Goal: Task Accomplishment & Management: Use online tool/utility

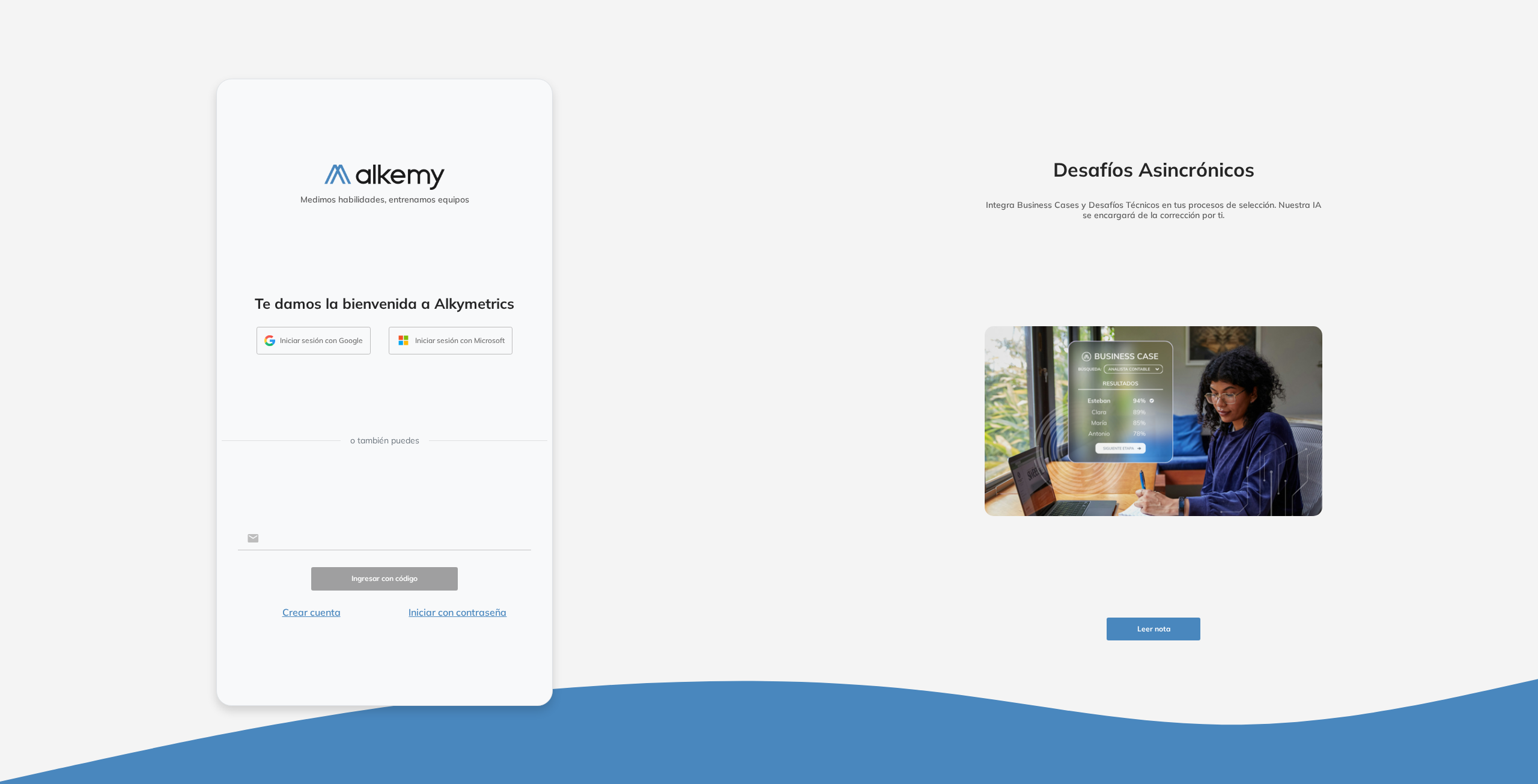
click at [339, 535] on input "text" at bounding box center [395, 538] width 272 height 23
type input "**********"
click at [396, 579] on button "Ingresar con código" at bounding box center [384, 579] width 146 height 24
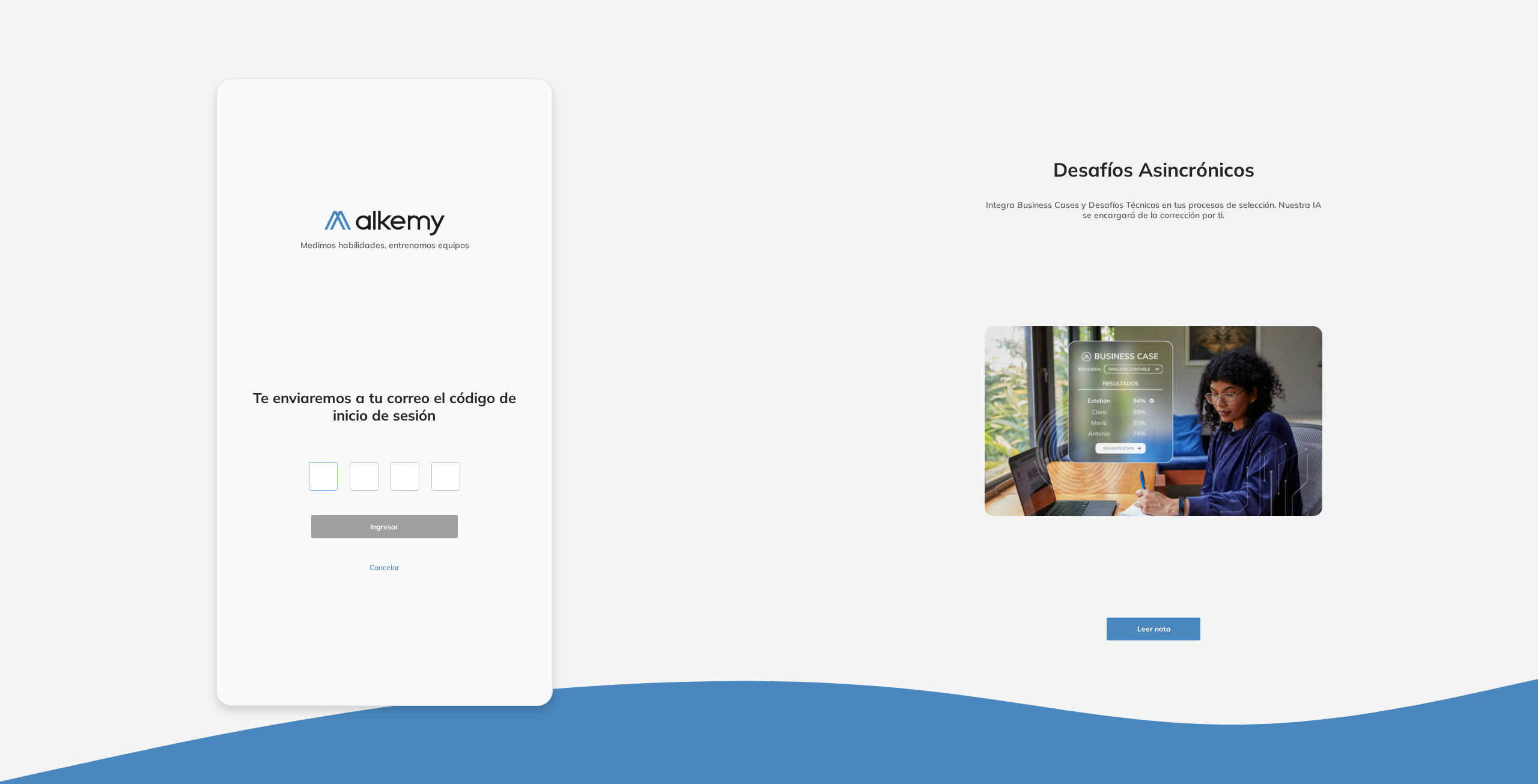
click at [326, 486] on input "text" at bounding box center [323, 476] width 29 height 29
type input "*"
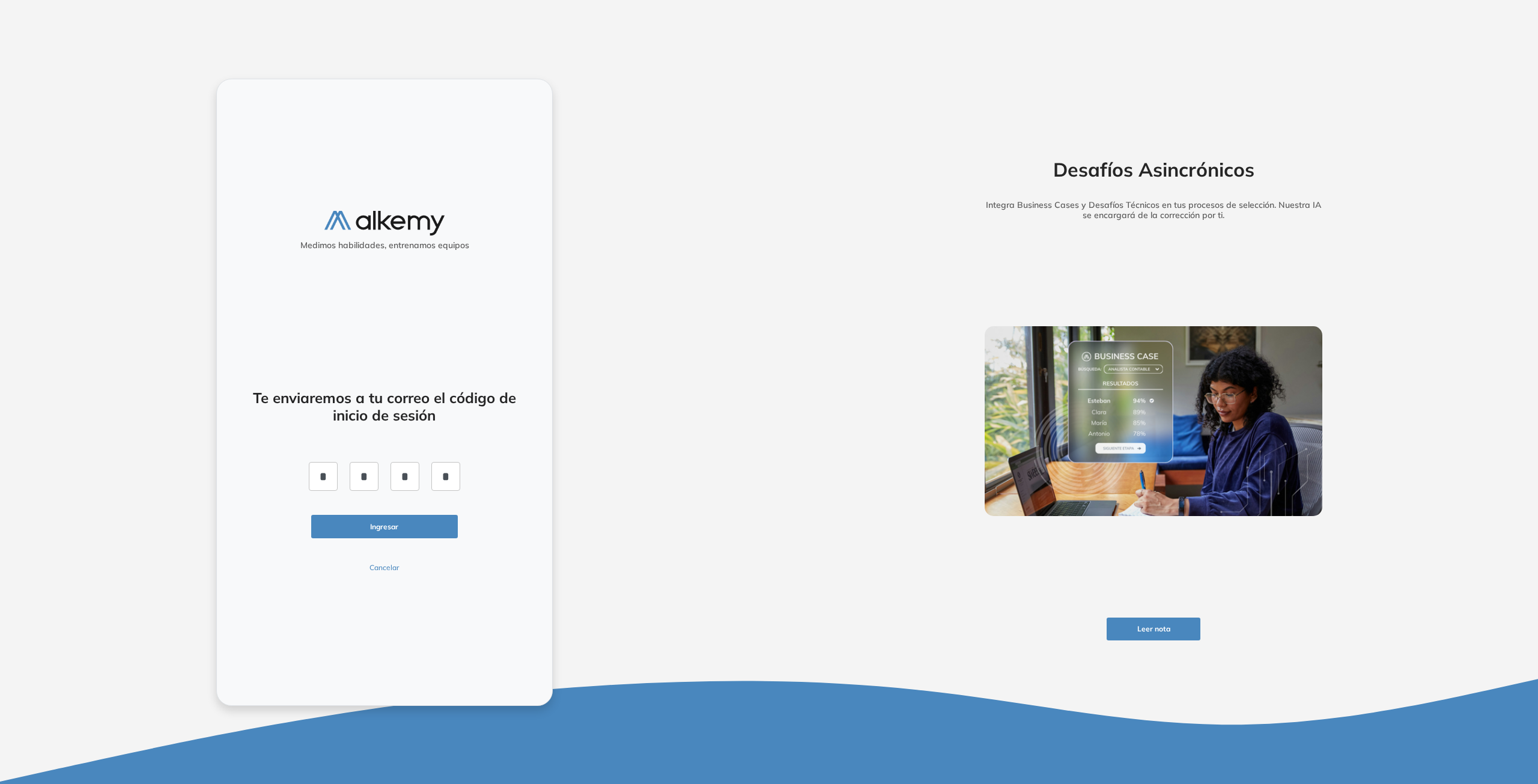
click at [395, 536] on button "Ingresar" at bounding box center [384, 526] width 146 height 24
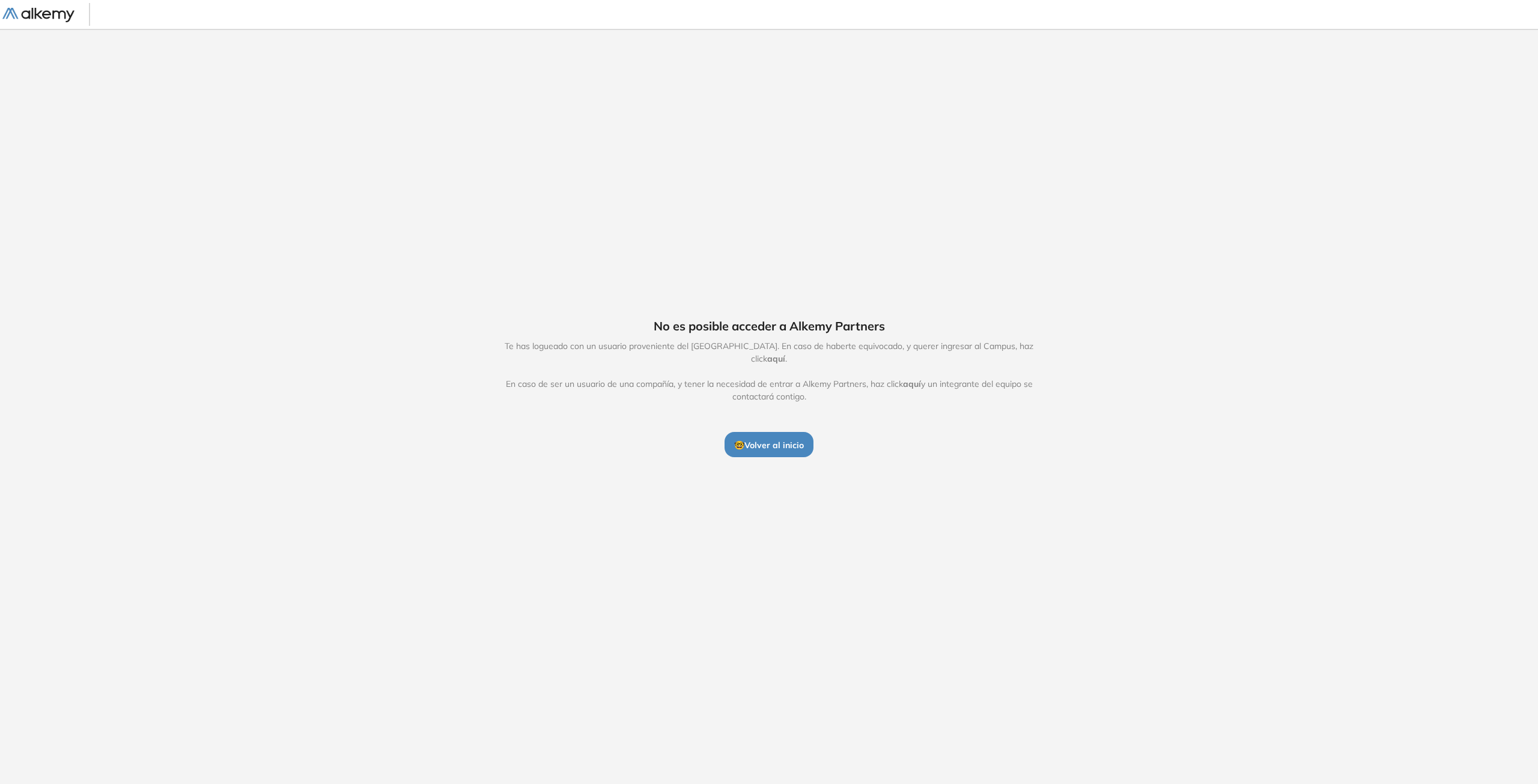
click at [780, 441] on span "🤓 Volver al inicio" at bounding box center [769, 445] width 70 height 11
